Goal: Task Accomplishment & Management: Complete application form

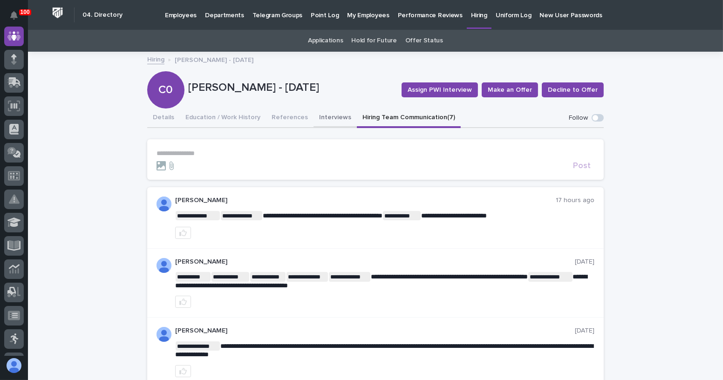
click at [316, 119] on button "Interviews" at bounding box center [334, 119] width 43 height 20
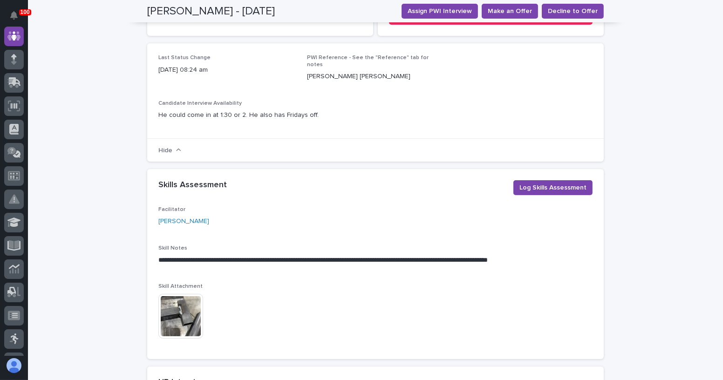
scroll to position [296, 0]
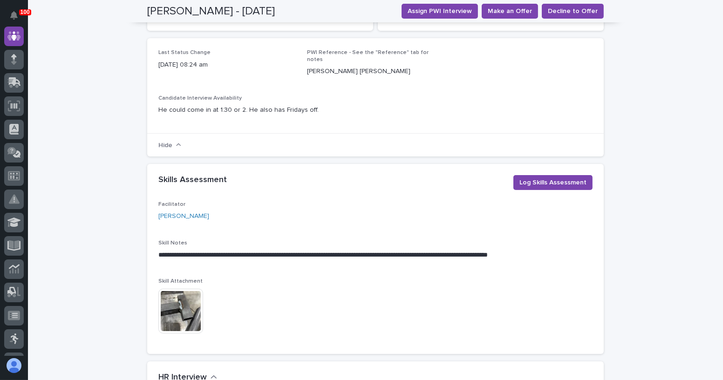
click at [177, 303] on img at bounding box center [180, 311] width 45 height 45
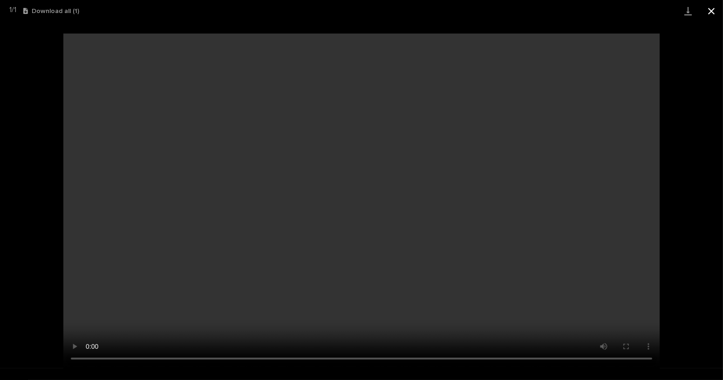
click at [710, 12] on button "Close gallery" at bounding box center [711, 11] width 23 height 22
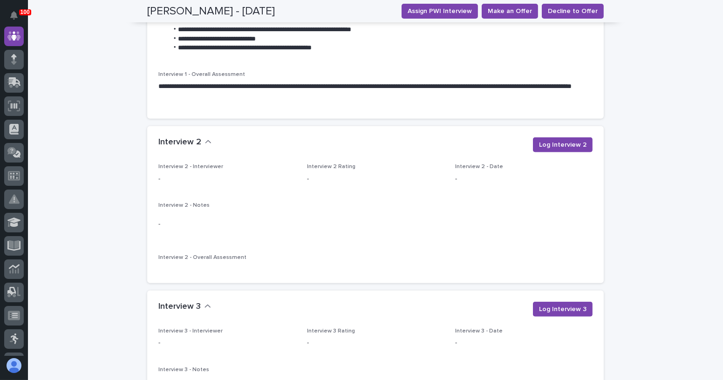
scroll to position [1143, 0]
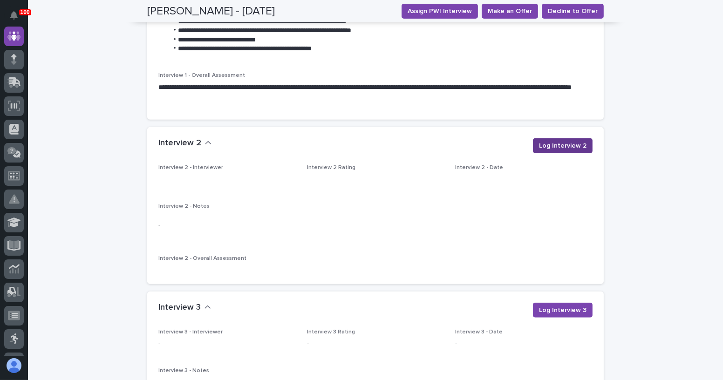
click at [556, 141] on span "Log Interview 2" at bounding box center [563, 145] width 48 height 9
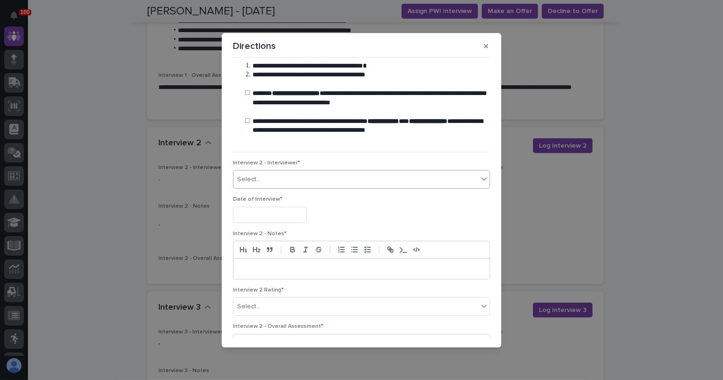
click at [281, 181] on div "Select..." at bounding box center [355, 179] width 245 height 15
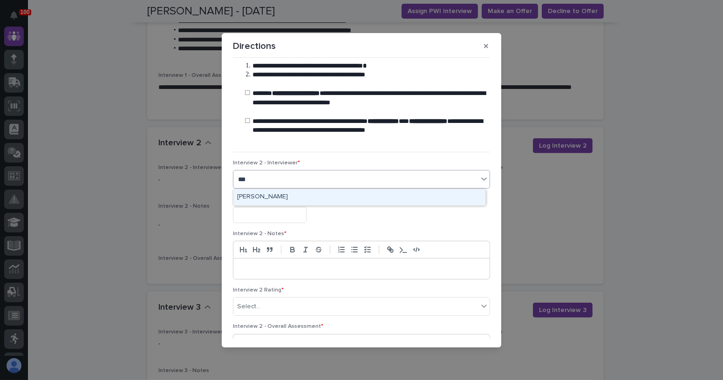
type input "****"
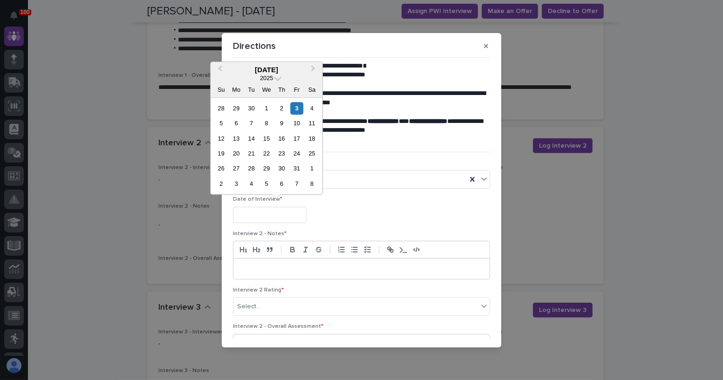
click at [291, 215] on input "text" at bounding box center [270, 215] width 74 height 16
click at [222, 71] on button "Previous Month" at bounding box center [218, 70] width 15 height 15
click at [299, 143] on div "19" at bounding box center [297, 138] width 13 height 13
type input "**********"
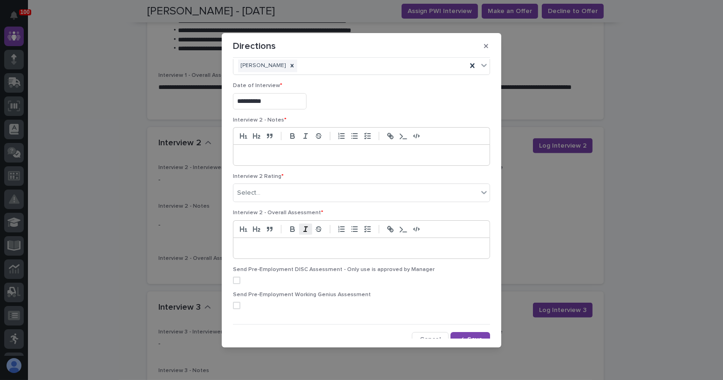
scroll to position [120, 0]
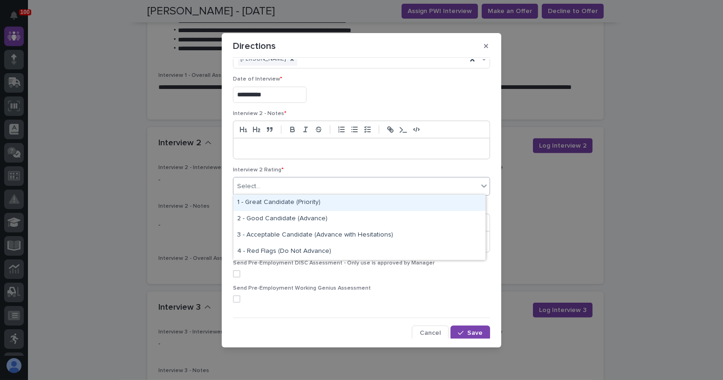
click at [304, 192] on div "Select..." at bounding box center [355, 186] width 245 height 15
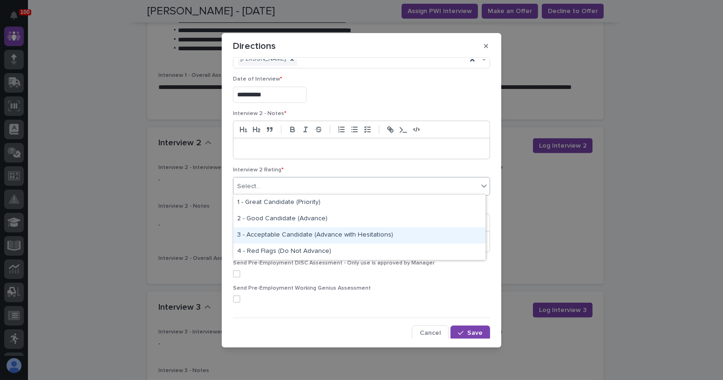
click at [316, 235] on div "3 - Acceptable Candidate (Advance with Hesitations)" at bounding box center [359, 235] width 252 height 16
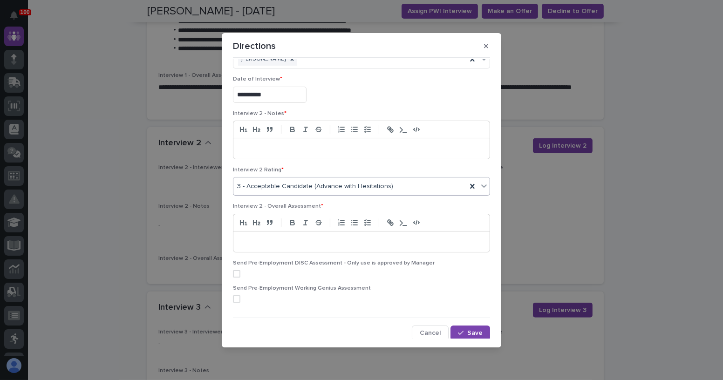
click at [273, 141] on div at bounding box center [361, 148] width 256 height 20
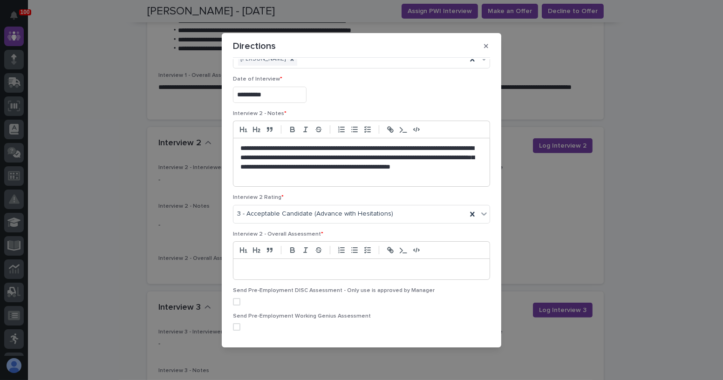
click at [341, 177] on p "**********" at bounding box center [359, 162] width 238 height 37
click at [340, 269] on p at bounding box center [361, 269] width 242 height 9
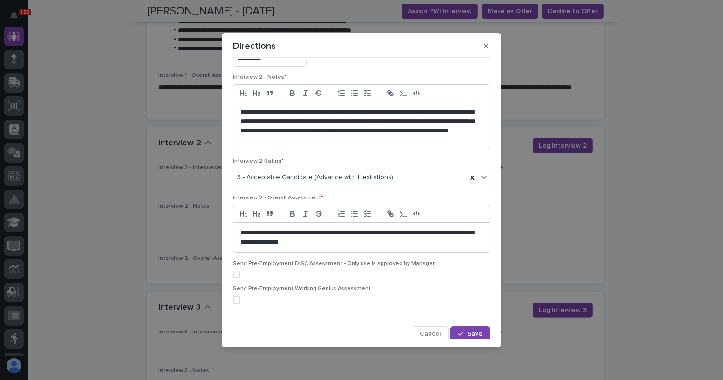
scroll to position [157, 0]
click at [469, 333] on span "Save" at bounding box center [474, 333] width 15 height 7
